Goal: Find specific page/section: Find specific page/section

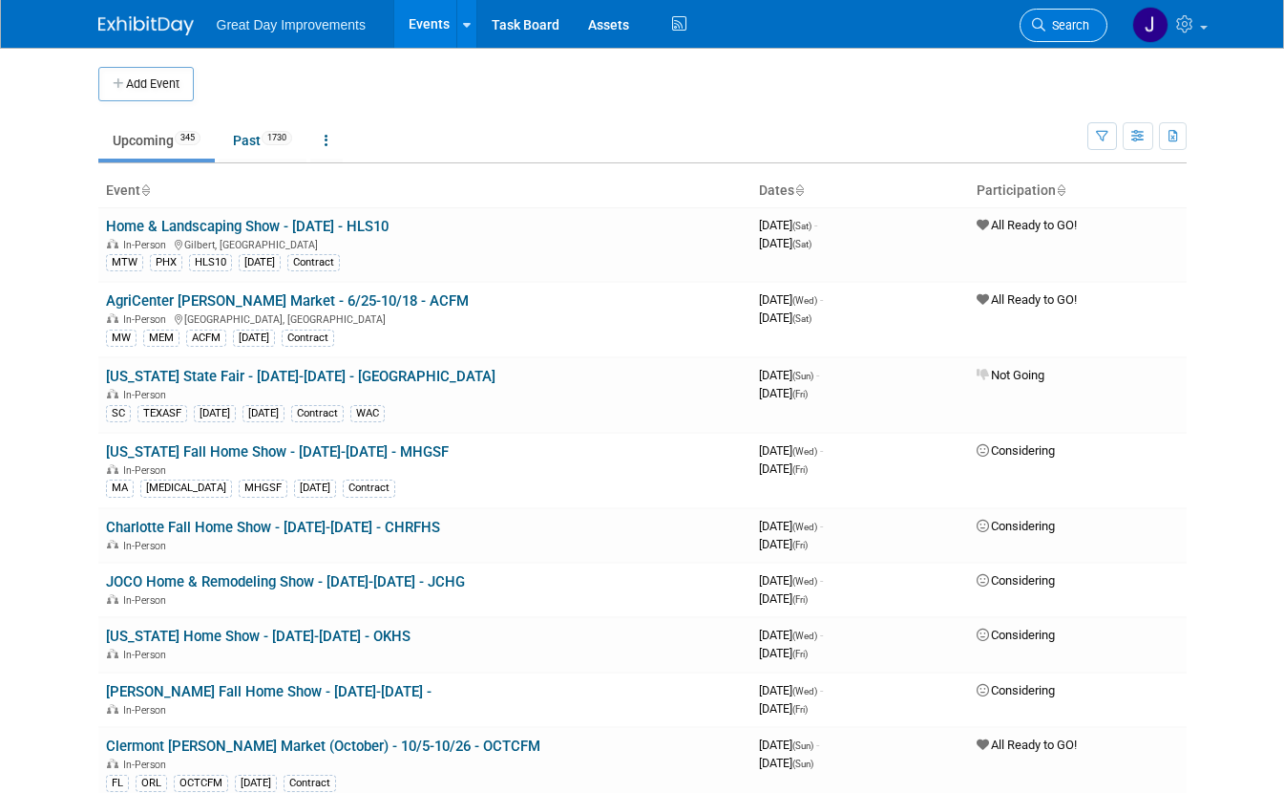
click at [1100, 37] on link "Search" at bounding box center [1064, 25] width 88 height 33
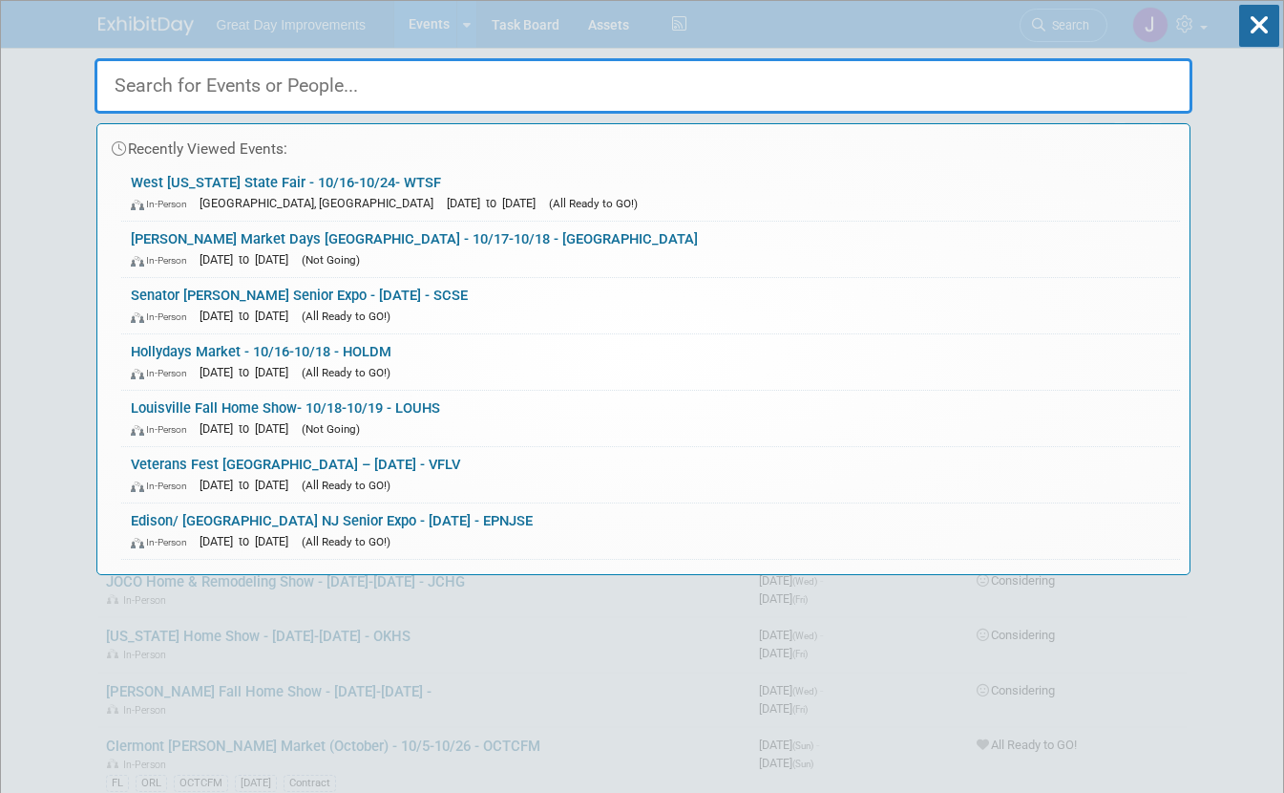
click at [315, 95] on input "text" at bounding box center [644, 85] width 1098 height 55
paste input "CEDFHS"
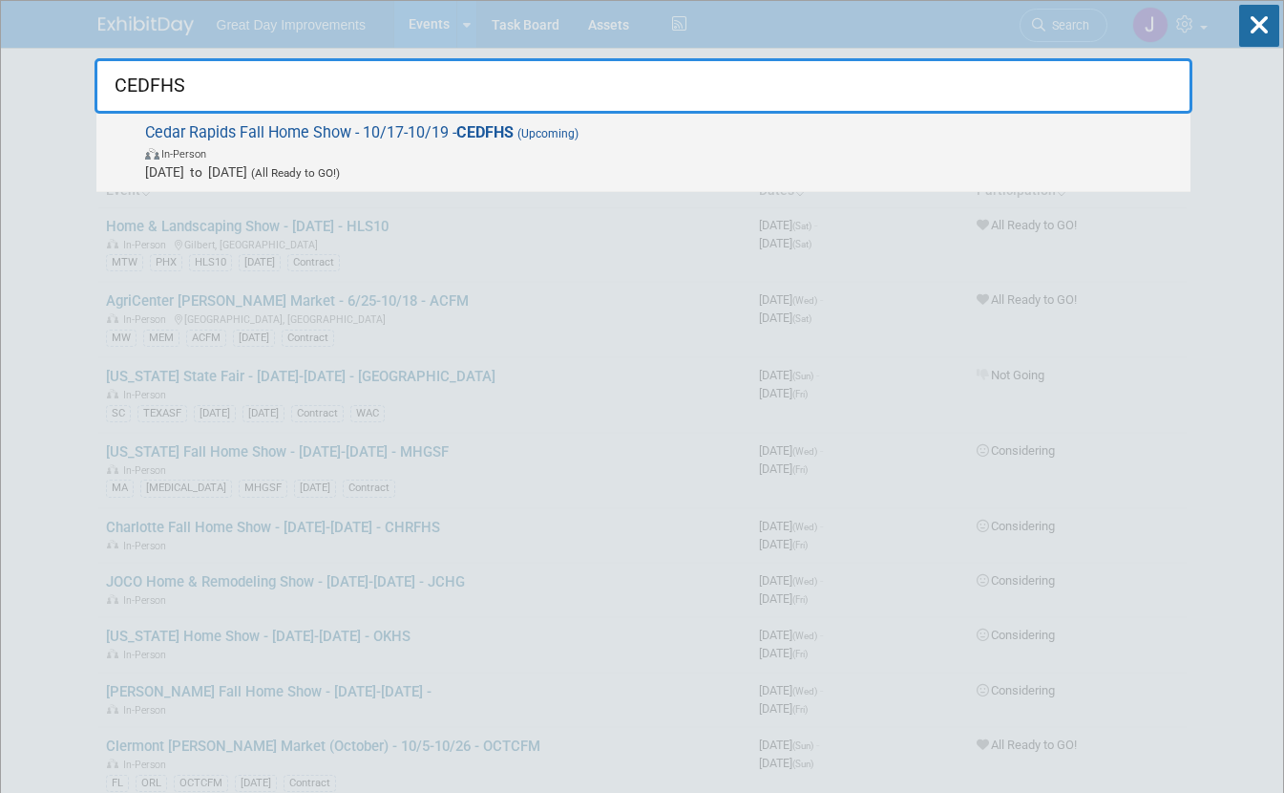
type input "CEDFHS"
click at [506, 163] on span "[DATE] to [DATE] (All Ready to GO!)" at bounding box center [663, 171] width 1036 height 19
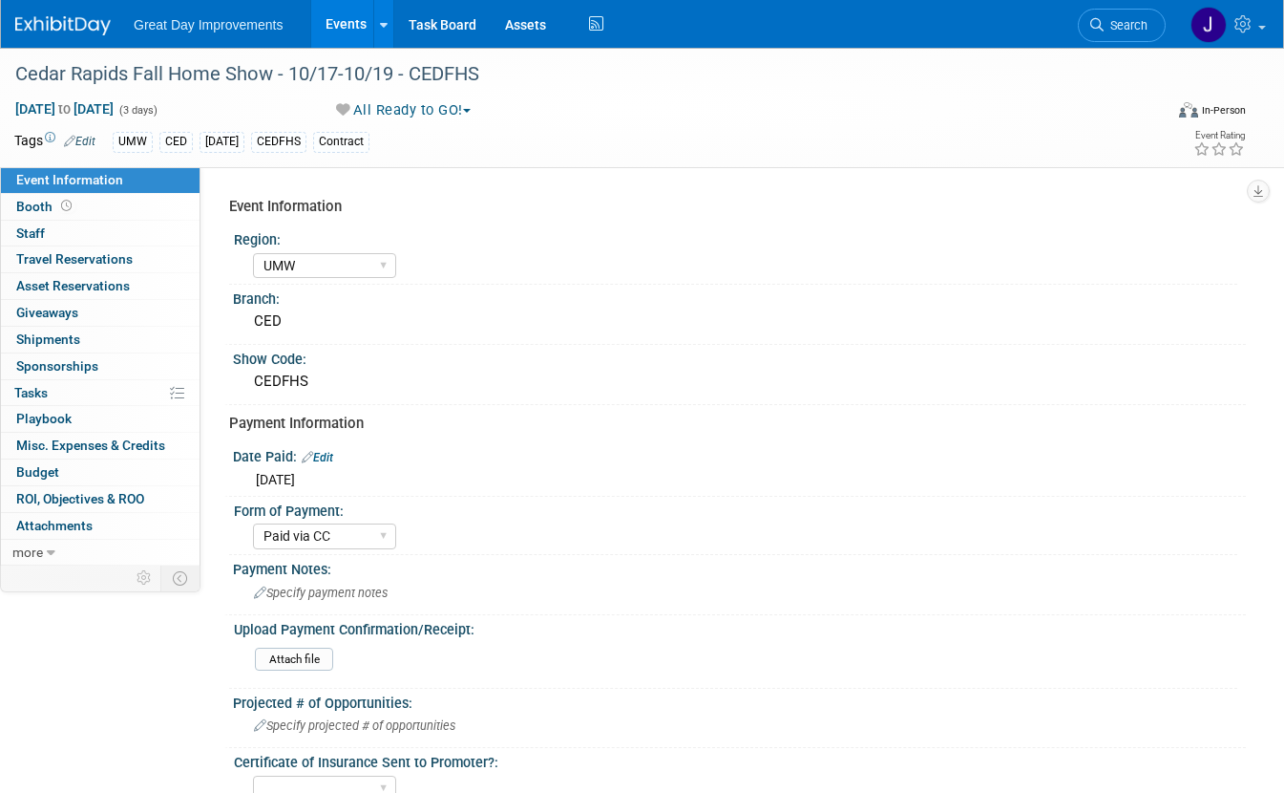
select select "UMW"
select select "Paid via CC"
click at [515, 82] on div "Cedar Rapids Fall Home Show - 10/17-10/19 - CEDFHS" at bounding box center [575, 74] width 1133 height 34
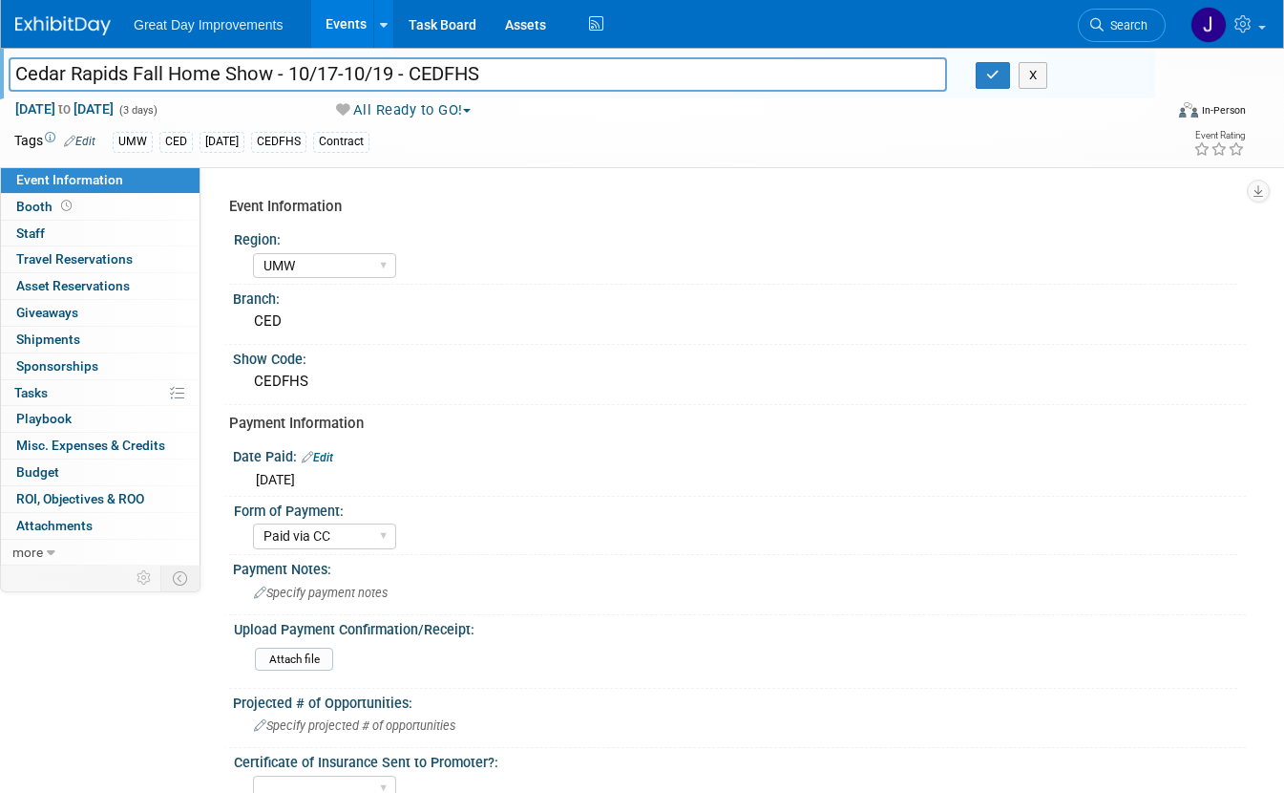
drag, startPoint x: 508, startPoint y: 74, endPoint x: 8, endPoint y: 78, distance: 500.4
click at [8, 78] on div "Cedar Rapids Fall Home Show - 10/17-10/19 - CEDFHS" at bounding box center [477, 76] width 967 height 29
